Goal: Check status

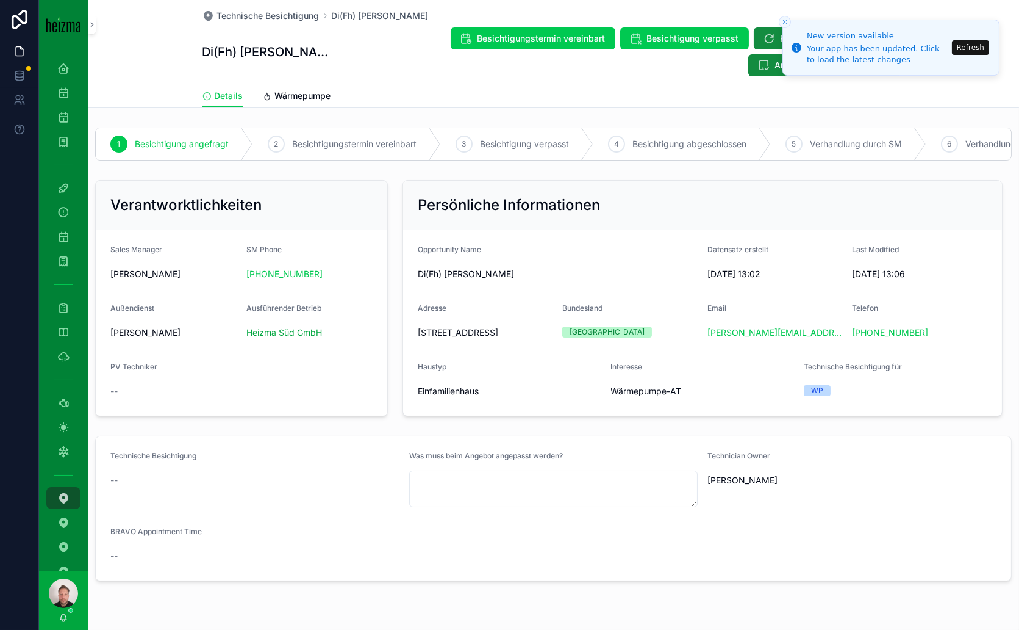
scroll to position [167, 0]
click at [971, 48] on button "Refresh" at bounding box center [970, 47] width 37 height 15
